Goal: Task Accomplishment & Management: Complete application form

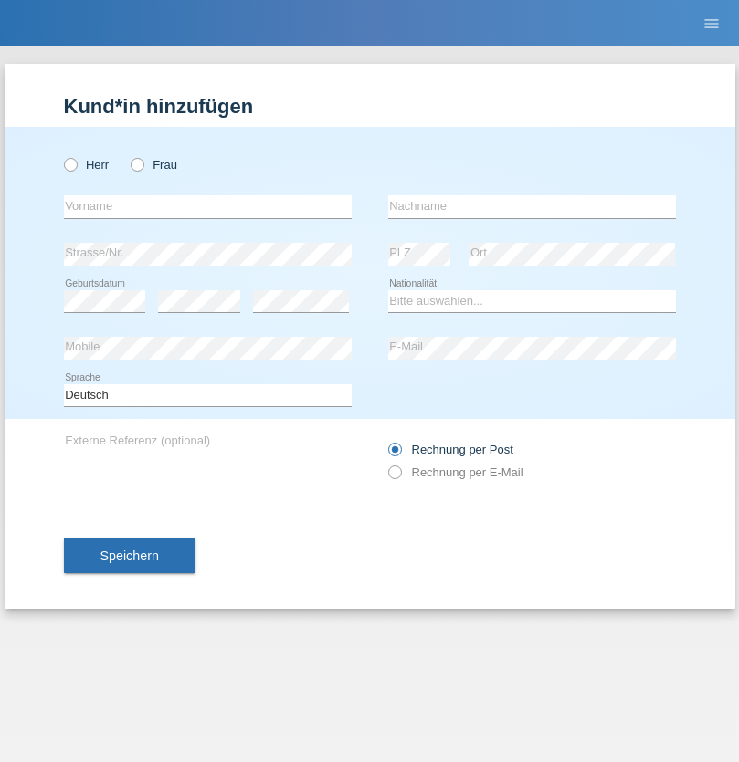
radio input "true"
click at [207, 206] on input "text" at bounding box center [208, 206] width 288 height 23
type input "De Caro"
click at [531, 206] on input "text" at bounding box center [532, 206] width 288 height 23
type input "[PERSON_NAME]"
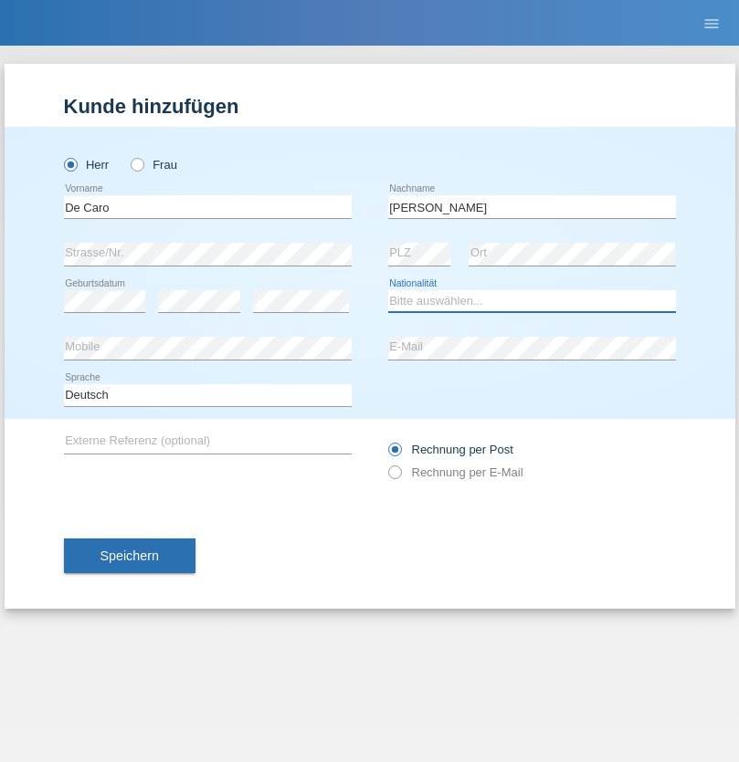
select select "IT"
select select "C"
select select "26"
select select "09"
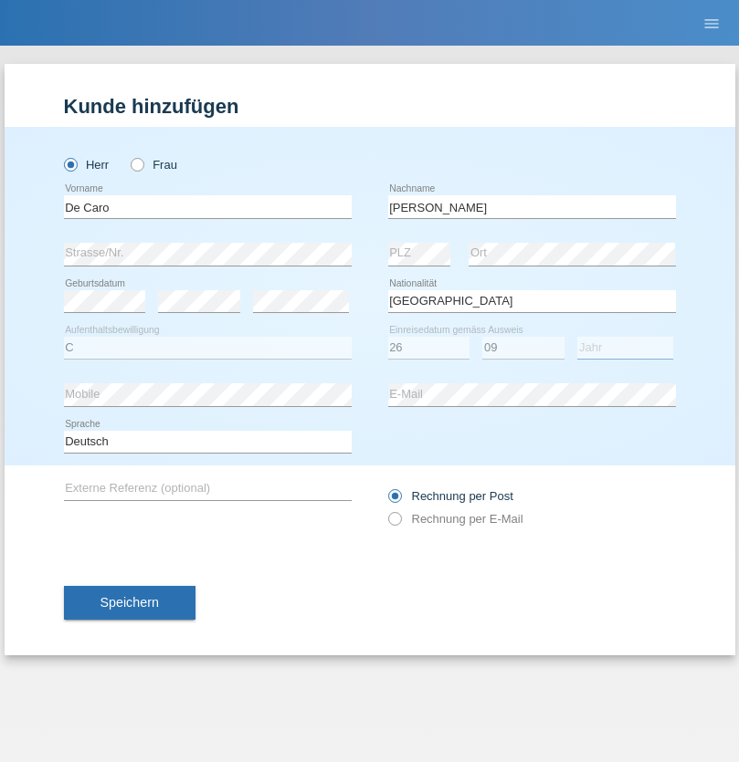
select select "1983"
